Goal: Transaction & Acquisition: Purchase product/service

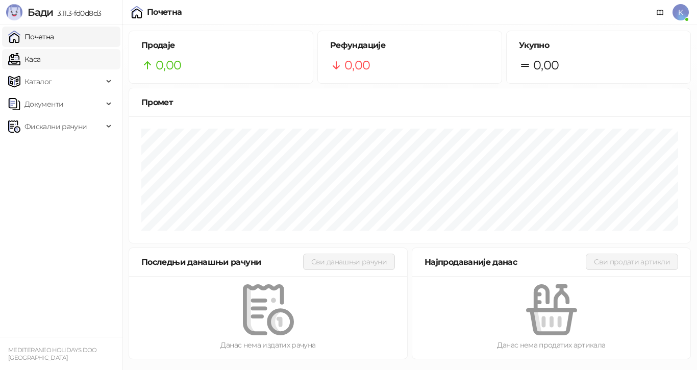
click at [40, 58] on link "Каса" at bounding box center [24, 59] width 32 height 20
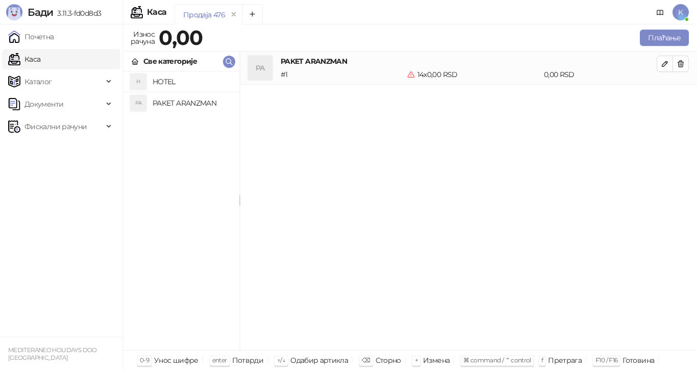
click at [172, 101] on h4 "PAKET ARANZMAN" at bounding box center [192, 103] width 79 height 16
click at [645, 39] on button "Плаћање" at bounding box center [664, 38] width 49 height 16
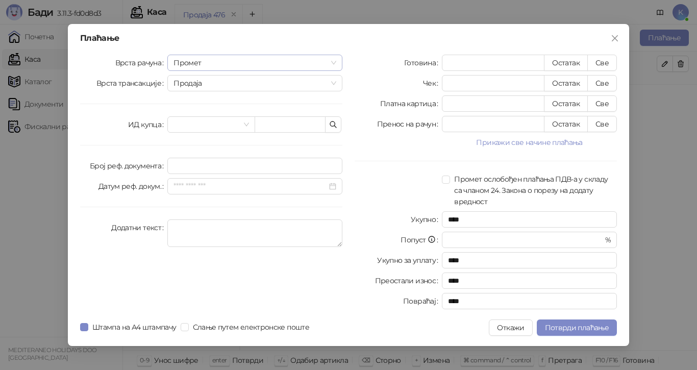
click at [334, 61] on span "Промет" at bounding box center [255, 62] width 163 height 15
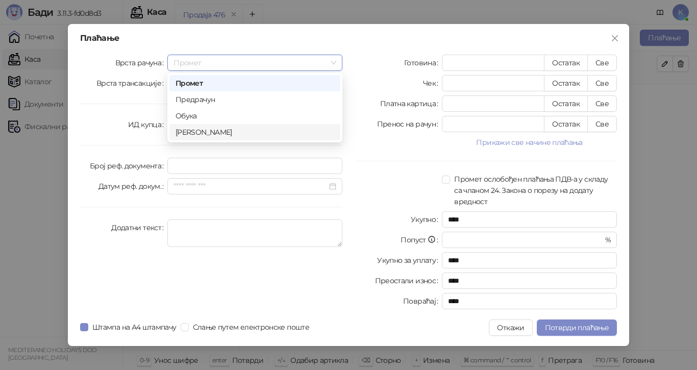
click at [280, 138] on div "[PERSON_NAME]" at bounding box center [254, 132] width 171 height 16
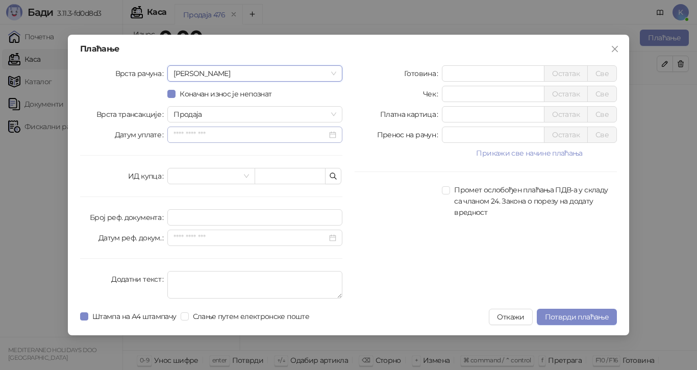
click at [337, 134] on div at bounding box center [254, 135] width 175 height 16
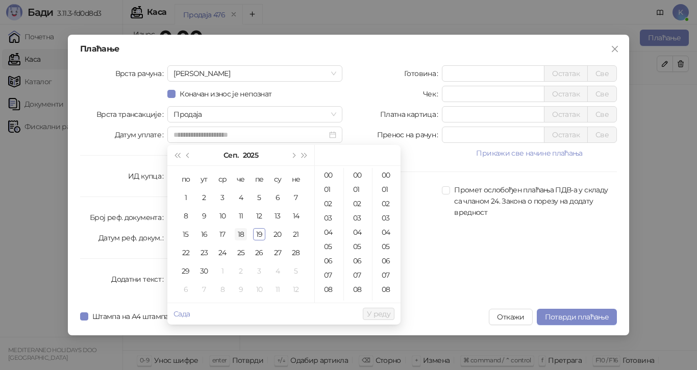
click at [242, 232] on div "18" at bounding box center [241, 234] width 12 height 12
type input "**********"
click at [372, 316] on span "У реду" at bounding box center [378, 313] width 23 height 9
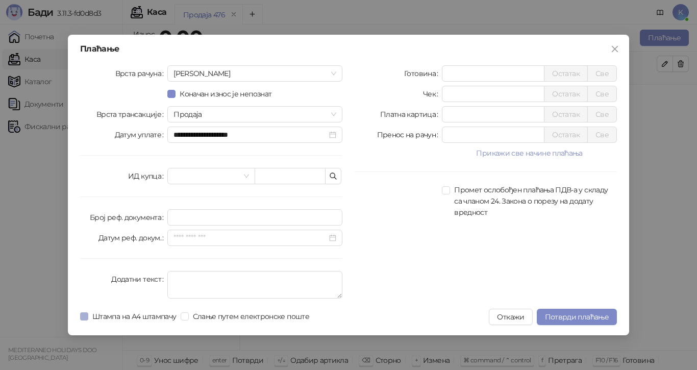
drag, startPoint x: 88, startPoint y: 315, endPoint x: 120, endPoint y: 316, distance: 31.7
click at [89, 315] on span "Штампа на А4 штампачу" at bounding box center [134, 316] width 92 height 11
drag, startPoint x: 452, startPoint y: 136, endPoint x: 418, endPoint y: 147, distance: 35.5
click at [420, 146] on div "Готовина * Остатак Све Чек * Остатак Све Платна картица * Остатак Све Пренос на…" at bounding box center [486, 183] width 275 height 237
type input "******"
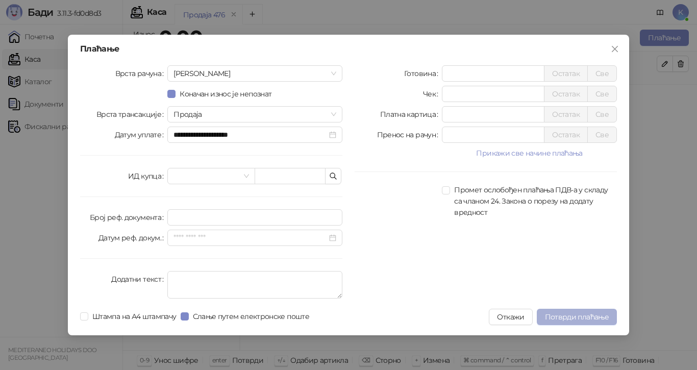
click at [550, 317] on span "Потврди плаћање" at bounding box center [577, 316] width 64 height 9
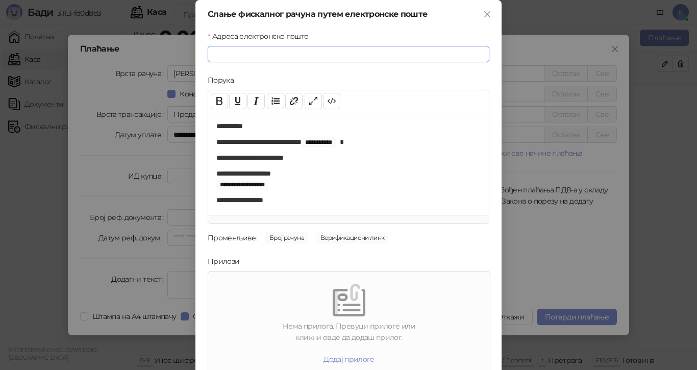
paste input "**********"
click at [271, 56] on input "**********" at bounding box center [349, 54] width 282 height 16
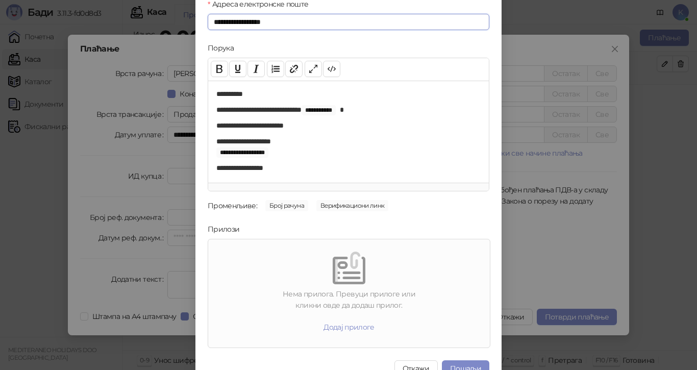
scroll to position [49, 0]
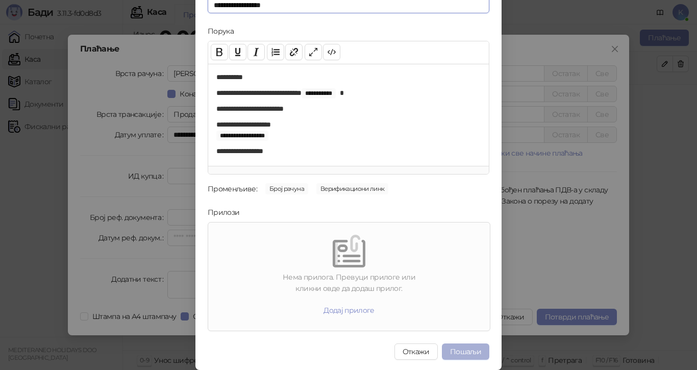
type input "**********"
click at [454, 350] on button "Пошаљи" at bounding box center [465, 351] width 47 height 16
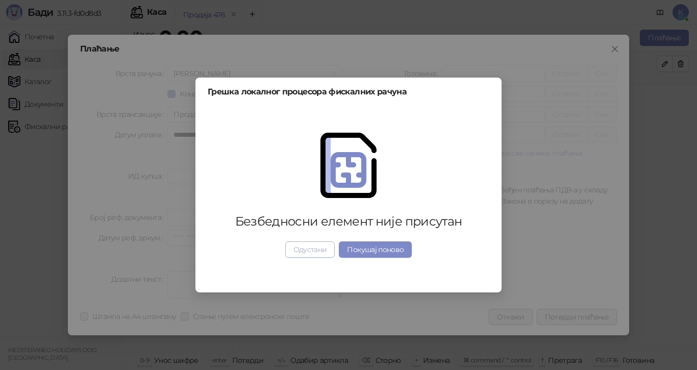
click at [304, 255] on button "Одустани" at bounding box center [310, 249] width 50 height 16
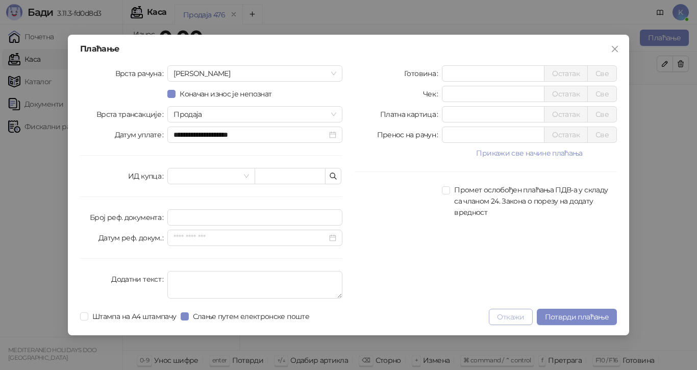
click at [512, 311] on button "Откажи" at bounding box center [510, 317] width 43 height 16
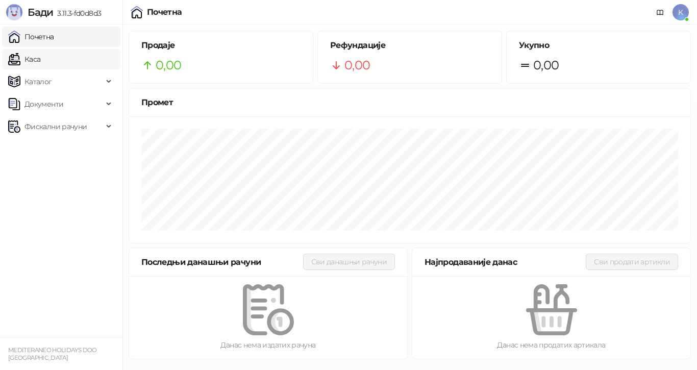
click at [40, 55] on link "Каса" at bounding box center [24, 59] width 32 height 20
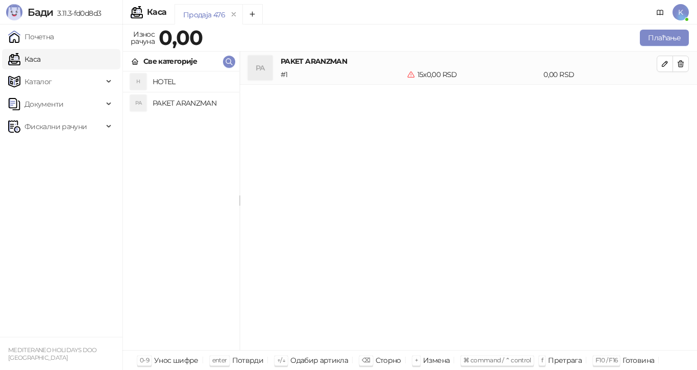
click at [150, 98] on div "PA PAKET ARANZMAN" at bounding box center [181, 103] width 100 height 16
click at [647, 37] on button "Плаћање" at bounding box center [664, 38] width 49 height 16
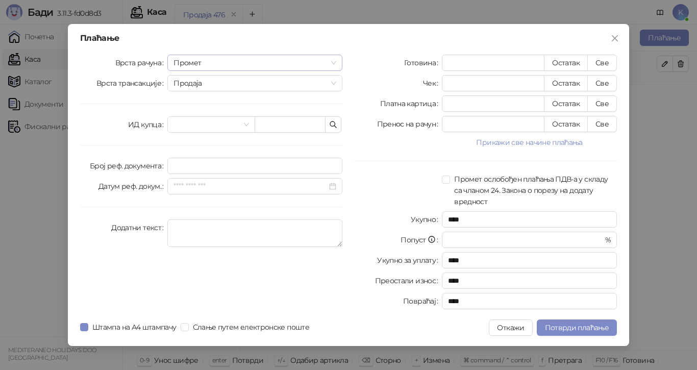
click at [332, 59] on span "Промет" at bounding box center [255, 62] width 163 height 15
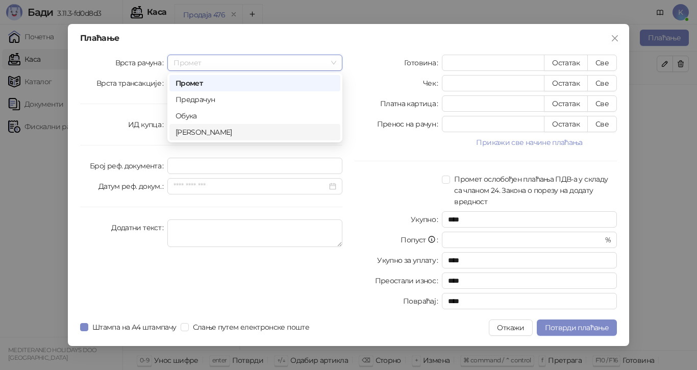
click at [222, 132] on div "[PERSON_NAME]" at bounding box center [255, 132] width 159 height 11
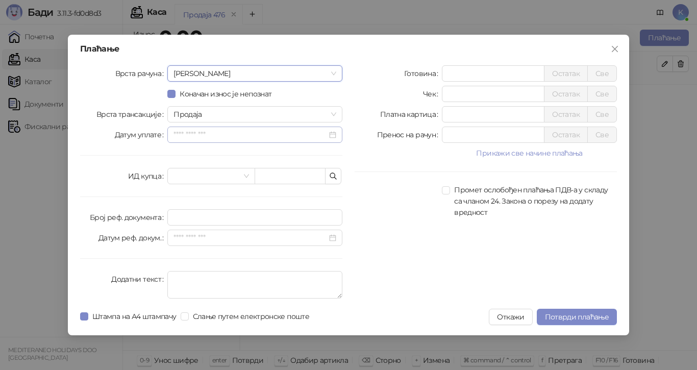
click at [332, 135] on div at bounding box center [255, 134] width 163 height 11
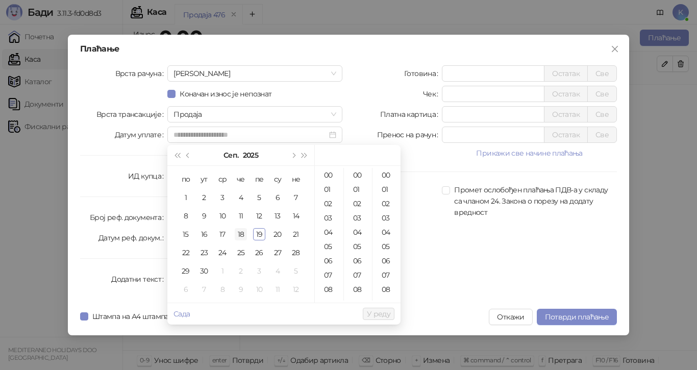
click at [243, 235] on div "18" at bounding box center [241, 234] width 12 height 12
type input "**********"
click at [375, 317] on span "У реду" at bounding box center [378, 313] width 23 height 9
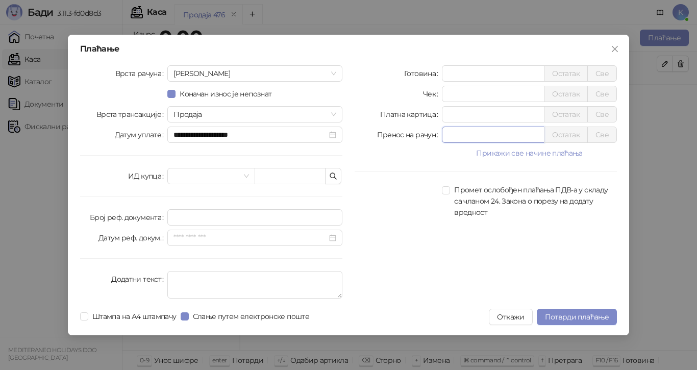
drag, startPoint x: 453, startPoint y: 134, endPoint x: 425, endPoint y: 144, distance: 29.7
click at [430, 139] on div "Пренос на рачун * Остатак Све" at bounding box center [486, 135] width 262 height 16
type input "******"
click at [565, 316] on span "Потврди плаћање" at bounding box center [577, 316] width 64 height 9
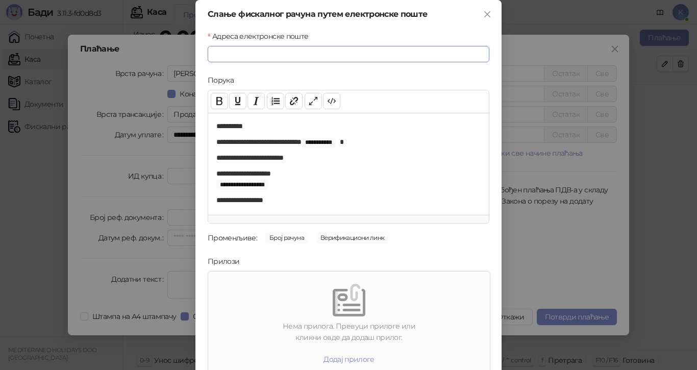
click at [216, 62] on input "Адреса електронске поште" at bounding box center [349, 54] width 282 height 16
type input "*"
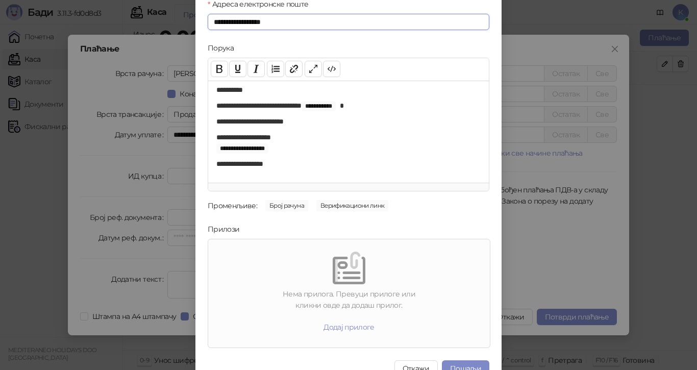
scroll to position [49, 0]
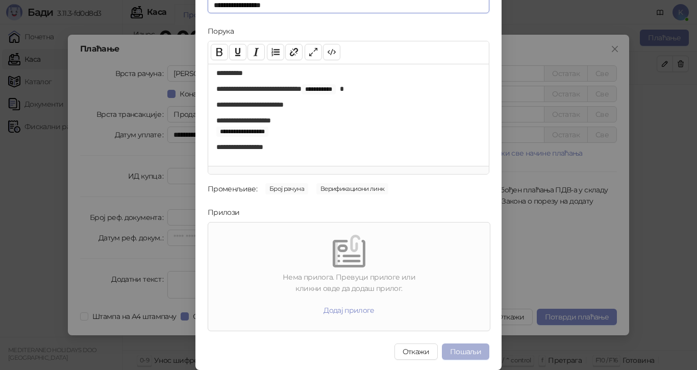
type input "**********"
click at [455, 348] on button "Пошаљи" at bounding box center [465, 351] width 47 height 16
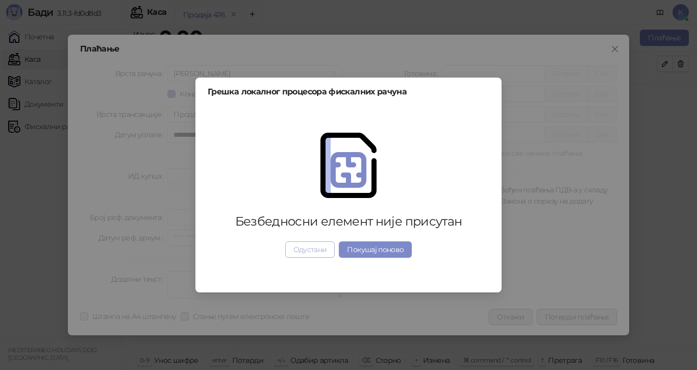
click at [311, 249] on button "Одустани" at bounding box center [310, 249] width 50 height 16
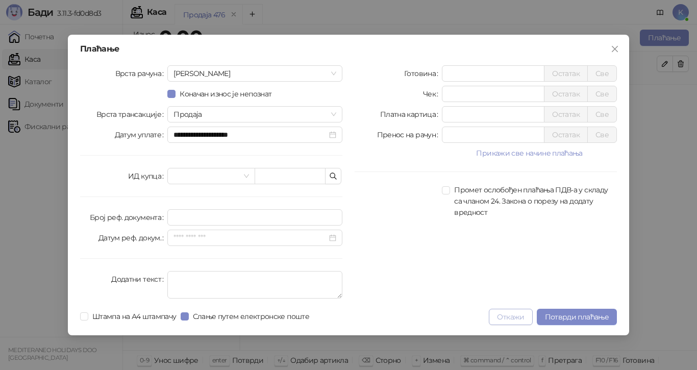
click at [503, 318] on button "Откажи" at bounding box center [510, 317] width 43 height 16
